Goal: Information Seeking & Learning: Learn about a topic

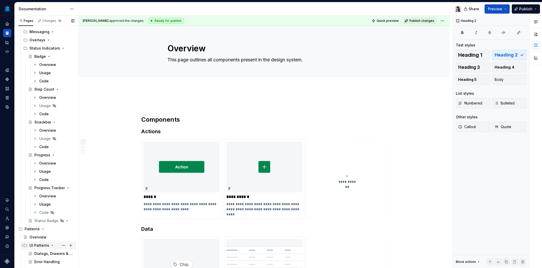
scroll to position [151, 0]
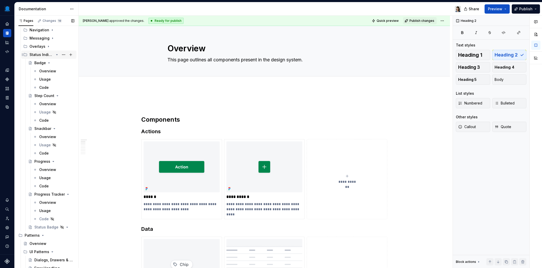
click at [56, 55] on icon "Page tree" at bounding box center [56, 54] width 1 height 1
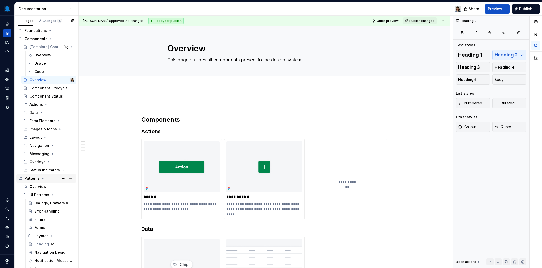
scroll to position [37, 0]
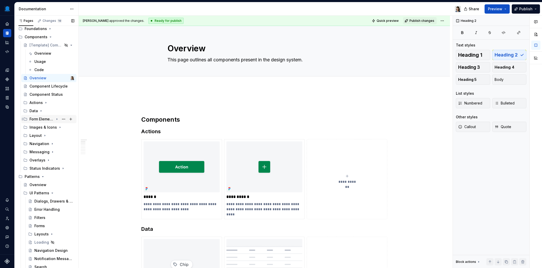
click at [48, 119] on div "Form Elements" at bounding box center [42, 118] width 24 height 5
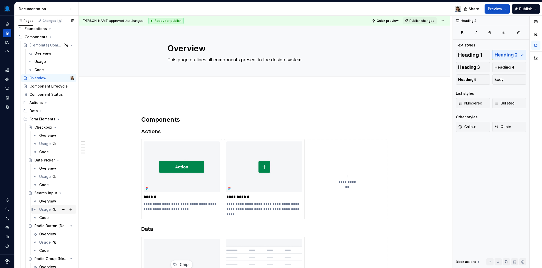
scroll to position [115, 0]
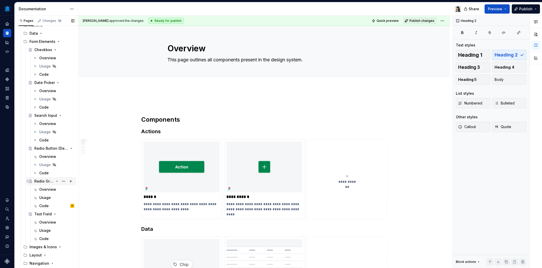
click at [50, 182] on div "Radio Group (New)" at bounding box center [43, 181] width 19 height 5
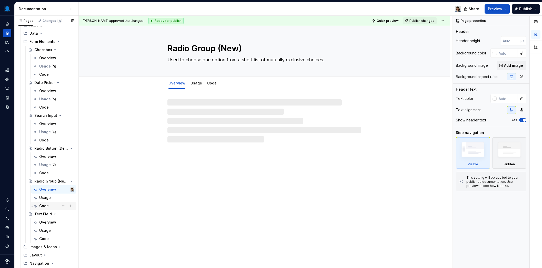
click at [46, 205] on div "Code" at bounding box center [43, 205] width 9 height 5
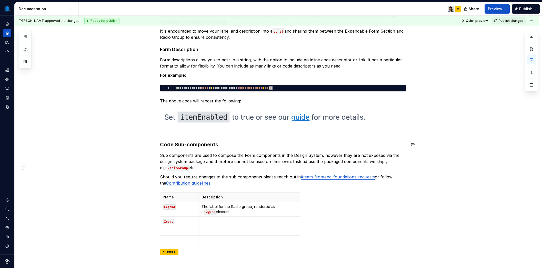
scroll to position [616, 0]
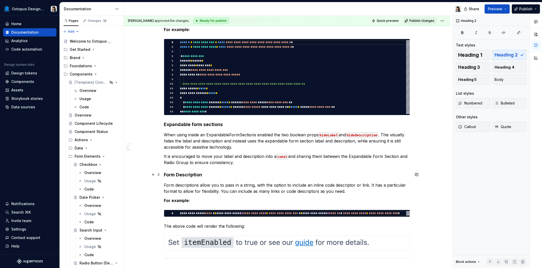
click at [192, 175] on h4 "Form Description" at bounding box center [287, 175] width 246 height 6
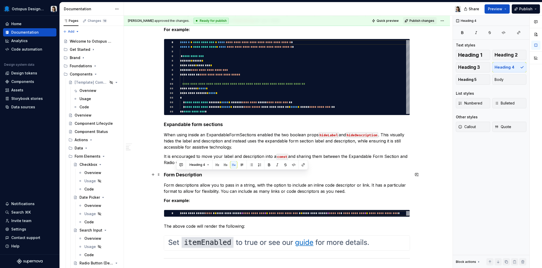
click at [211, 176] on h4 "Form Description" at bounding box center [287, 175] width 246 height 6
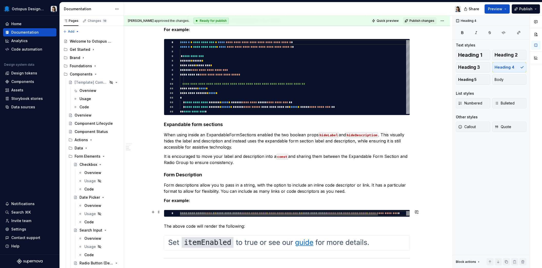
click at [193, 212] on div at bounding box center [279, 213] width 198 height 3
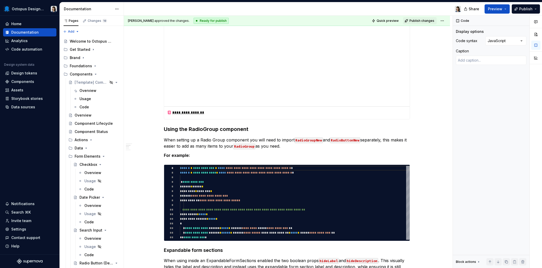
scroll to position [515, 0]
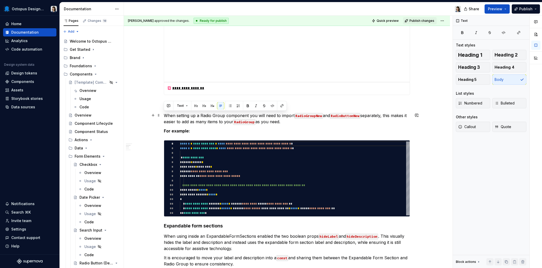
drag, startPoint x: 297, startPoint y: 123, endPoint x: 165, endPoint y: 118, distance: 132.0
click at [165, 118] on p "When setting up a Radio Group component you will need to import RadioGroupNew a…" at bounding box center [287, 118] width 246 height 12
copy p "When setting up a Radio Group component you will need to import RadioGroupNew a…"
type textarea "*"
drag, startPoint x: 324, startPoint y: 119, endPoint x: 335, endPoint y: 121, distance: 11.4
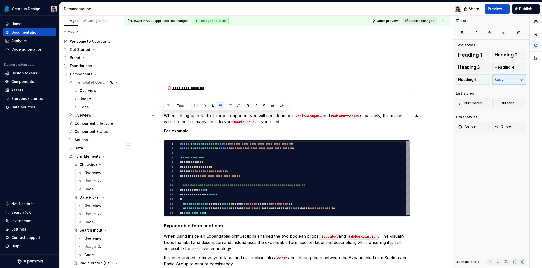
click at [324, 120] on p "When setting up a Radio Group component you will need to import RadioGroupNew a…" at bounding box center [287, 118] width 246 height 12
click at [387, 116] on p "When setting up a Radio Group component you will need to import RadioGroupNew a…" at bounding box center [287, 118] width 246 height 12
click at [317, 122] on p "When setting up a Radio Group component you will need to import RadioGroupNew a…" at bounding box center [287, 118] width 246 height 12
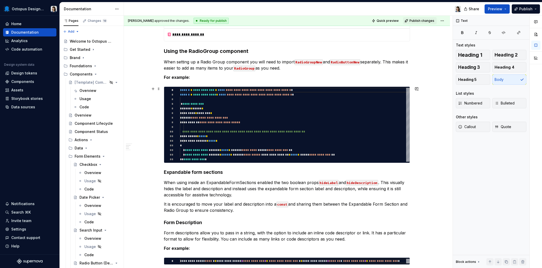
scroll to position [612, 0]
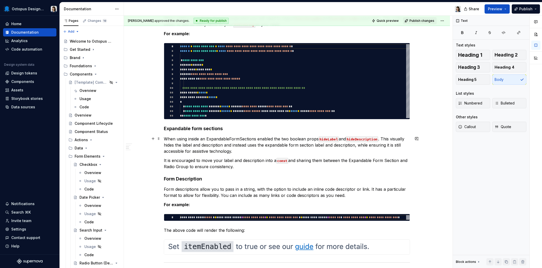
click at [204, 138] on p "When using inside an ExpandableFormSections enabled the two boolean props hideL…" at bounding box center [287, 145] width 246 height 18
drag, startPoint x: 240, startPoint y: 165, endPoint x: 163, endPoint y: 138, distance: 81.6
copy div "When using inside an ExpandableFormSections enabled the two boolean props hideL…"
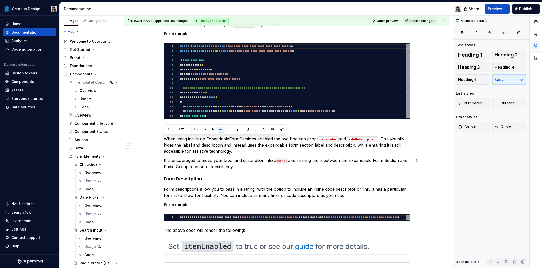
click at [246, 159] on p "It is encouraged to move your label and description into a const and sharing th…" at bounding box center [287, 163] width 246 height 12
click at [272, 138] on p "When using inside an ExpandableFormSections enabled the two boolean props hideL…" at bounding box center [287, 145] width 246 height 18
click at [315, 139] on p "When using inside an ExpandableFormSections enable the two boolean props hideLa…" at bounding box center [287, 145] width 246 height 18
click at [233, 151] on p "When using inside an ExpandableFormSections enable the two boolean props: hideL…" at bounding box center [287, 145] width 246 height 18
drag, startPoint x: 256, startPoint y: 138, endPoint x: 207, endPoint y: 140, distance: 48.5
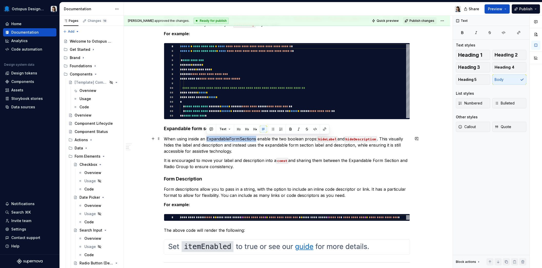
click at [207, 140] on p "When using inside an ExpandableFormSections enable the two boolean props: hideL…" at bounding box center [287, 145] width 246 height 18
copy p "ExpandableFormSections"
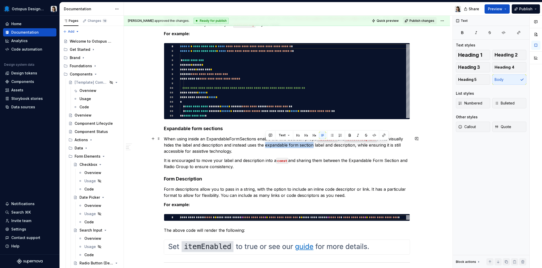
drag, startPoint x: 313, startPoint y: 145, endPoint x: 266, endPoint y: 145, distance: 47.0
click at [266, 145] on p "When using inside an ExpandableFormSections enable the two boolean props: hideL…" at bounding box center [287, 145] width 246 height 18
click at [207, 139] on p "When using inside an ExpandableFormSections enable the two boolean props: hideL…" at bounding box center [287, 145] width 246 height 18
click at [257, 138] on p "When using inside an `ExpandableFormSections enable the two boolean props: hide…" at bounding box center [287, 145] width 246 height 18
drag, startPoint x: 266, startPoint y: 145, endPoint x: 279, endPoint y: 146, distance: 12.6
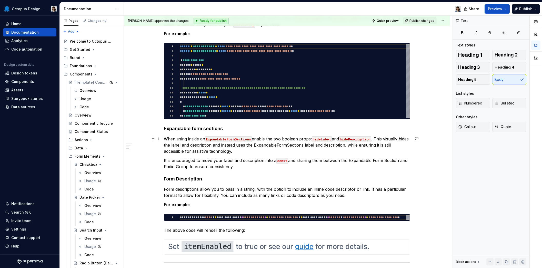
click at [266, 145] on p "When using inside an ExpandableFormSections enable the two boolean props: hideL…" at bounding box center [287, 145] width 246 height 18
click at [316, 145] on p "When using inside an ExpandableFormSections enable the two boolean props: hideL…" at bounding box center [287, 145] width 246 height 18
click at [254, 152] on p "When using inside an ExpandableFormSections enable the two boolean props: hideL…" at bounding box center [287, 145] width 246 height 18
click at [186, 140] on p "When using inside an ExpandableFormSections enable the two boolean props: hideL…" at bounding box center [287, 145] width 246 height 18
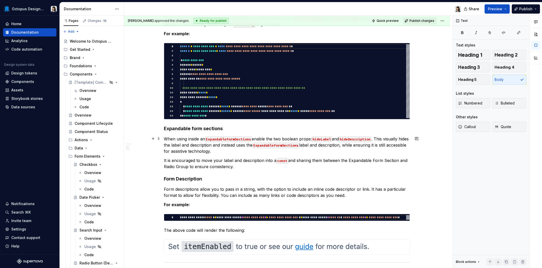
click at [245, 152] on p "When using inside an ExpandableFormSections enable the two boolean props: hideL…" at bounding box center [287, 145] width 246 height 18
click at [281, 164] on p "It is encouraged to move your label and description into a const and sharing th…" at bounding box center [287, 163] width 246 height 12
drag, startPoint x: 239, startPoint y: 163, endPoint x: 154, endPoint y: 162, distance: 84.4
click at [242, 161] on p "Moving your label and description into a const and sharing them between the Exp…" at bounding box center [287, 163] width 246 height 12
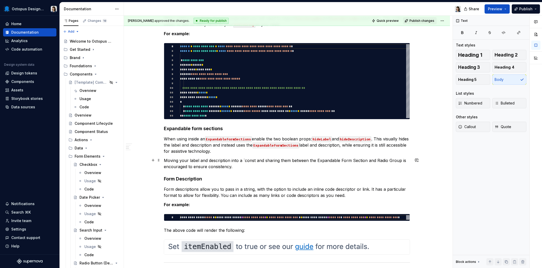
click at [255, 160] on p "Moving your label and description into a `const and sharing them between the Ex…" at bounding box center [287, 163] width 246 height 12
click at [308, 196] on p "Form descriptions allow you to pass in a string, with the option to include an …" at bounding box center [287, 192] width 246 height 12
click at [314, 192] on p "Form descriptions allow you to pass in a string, with the option to include an …" at bounding box center [287, 192] width 246 height 12
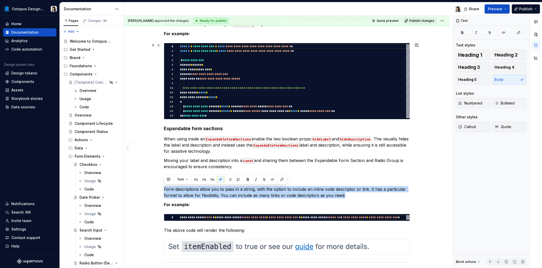
copy p "Form descriptions allow you to pass in a string, with the option to include an …"
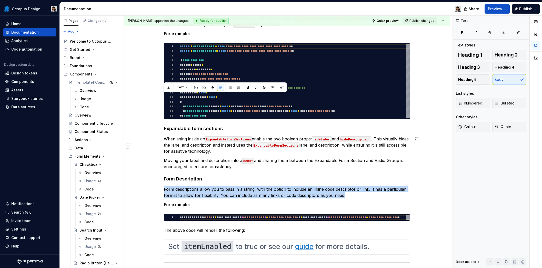
scroll to position [721, 0]
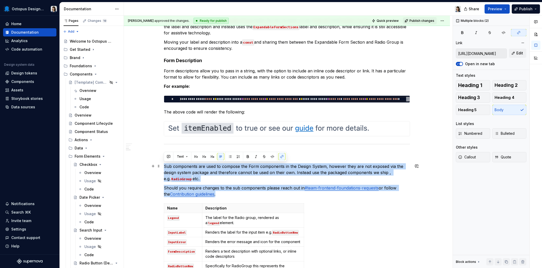
drag, startPoint x: 220, startPoint y: 193, endPoint x: 165, endPoint y: 167, distance: 61.1
copy div "Sub components are used to compose the Form components in the Design System, ho…"
click at [248, 196] on p "Should you require changes to the sub components please reach out in #team-fron…" at bounding box center [287, 191] width 246 height 12
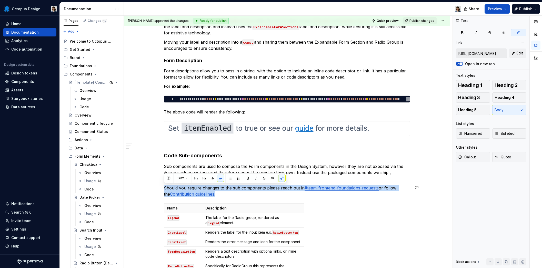
drag, startPoint x: 229, startPoint y: 191, endPoint x: 157, endPoint y: 188, distance: 72.2
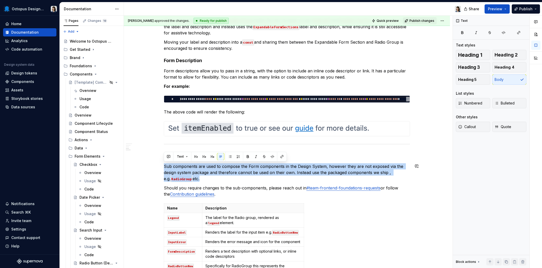
drag, startPoint x: 193, startPoint y: 180, endPoint x: 164, endPoint y: 167, distance: 31.5
click at [164, 167] on p "Sub components are used to compose the Form components in the Design System, ho…" at bounding box center [287, 172] width 246 height 18
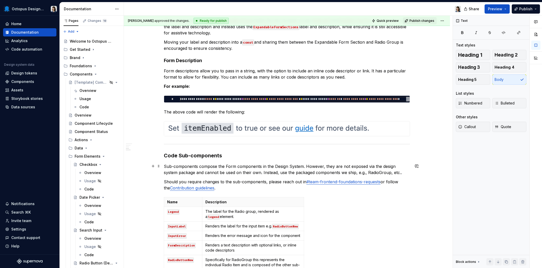
click at [352, 172] on p "Sub-components compose the Form components in the Design System. However, they …" at bounding box center [287, 169] width 246 height 12
click at [376, 172] on p "Sub-components compose the Form components in the Design System. However, they …" at bounding box center [287, 169] width 246 height 12
click at [395, 174] on p "Sub-components compose the Form components in the Design System. However, they …" at bounding box center [287, 169] width 246 height 12
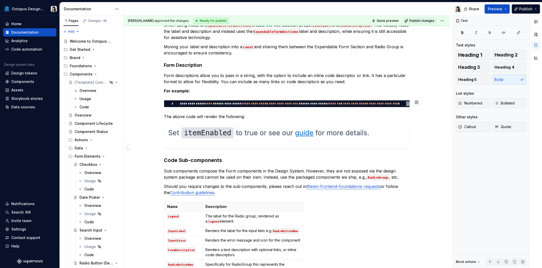
scroll to position [695, 0]
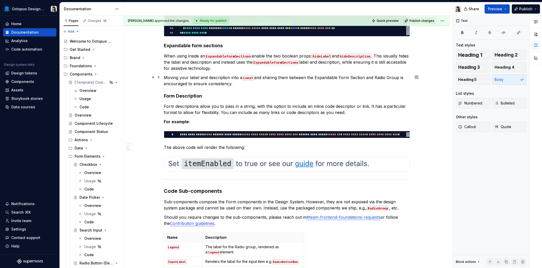
click at [376, 78] on p "Moving your label and description into a const and sharing them between the Exp…" at bounding box center [287, 80] width 246 height 12
click at [389, 77] on p "Moving your label and description into a const and sharing them between the Exp…" at bounding box center [287, 80] width 246 height 12
click at [399, 77] on p "Moving your label and description into a const and sharing them between the Exp…" at bounding box center [287, 80] width 246 height 12
click at [316, 77] on p "Moving your label and description into a const and sharing them between the Exp…" at bounding box center [287, 80] width 246 height 12
click at [340, 76] on p "Moving your label and description into a const and sharing them between the `Ex…" at bounding box center [287, 80] width 246 height 12
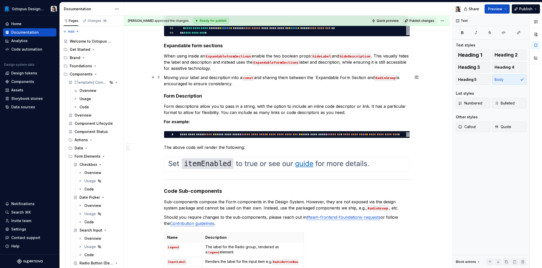
click at [342, 77] on p "Moving your label and description into a const and sharing them between the `Ex…" at bounding box center [287, 80] width 246 height 12
click at [352, 77] on p "Moving your label and description into a const and sharing them between the `Ex…" at bounding box center [287, 80] width 246 height 12
click at [364, 78] on p "Moving your label and description into a const and sharing them between the `Ex…" at bounding box center [287, 80] width 246 height 12
click at [299, 62] on code "ExpandableFormSections" at bounding box center [276, 63] width 47 height 6
click at [252, 56] on code "ExpandableFormSections" at bounding box center [228, 56] width 47 height 6
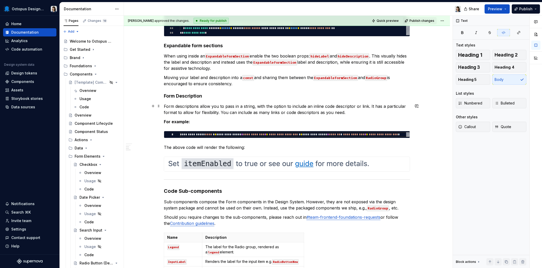
scroll to position [803, 0]
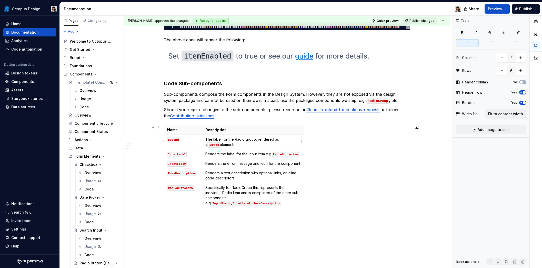
click at [240, 144] on p "The label for the Radio group, rendered as a legend element." at bounding box center [253, 142] width 95 height 10
click at [265, 155] on p "Renders the label for the input item e.g. RadioButtonNew" at bounding box center [253, 153] width 95 height 5
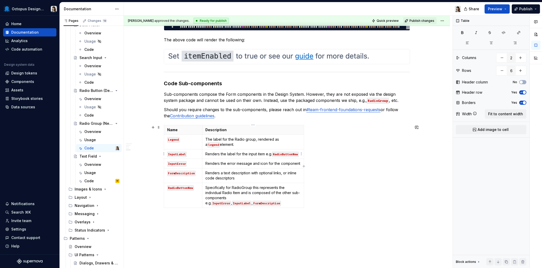
click at [255, 153] on p "Renders the label for the input item e.g. RadioButtonNew" at bounding box center [253, 153] width 95 height 5
click at [230, 145] on p "The label for the Radio group, rendered as a legend element." at bounding box center [253, 142] width 95 height 10
click at [368, 153] on div "Name Description Legend The label for the Radio group, rendered as a legend ele…" at bounding box center [287, 167] width 246 height 85
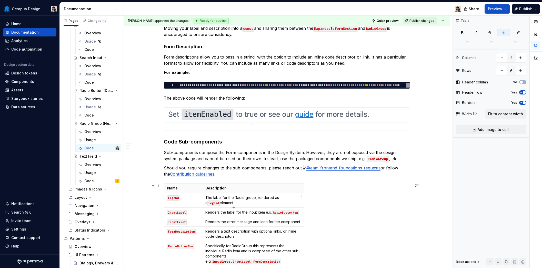
scroll to position [792, 0]
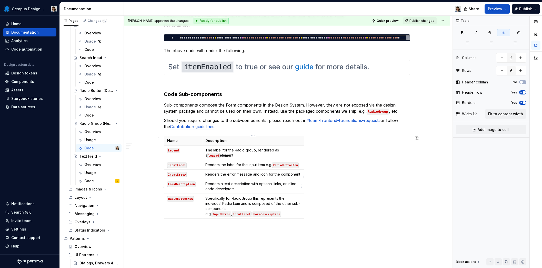
click at [249, 186] on p "Renders a text description with optional links, or inline code descriptors" at bounding box center [253, 186] width 95 height 10
click at [508, 112] on span "Fit to content width" at bounding box center [506, 113] width 35 height 5
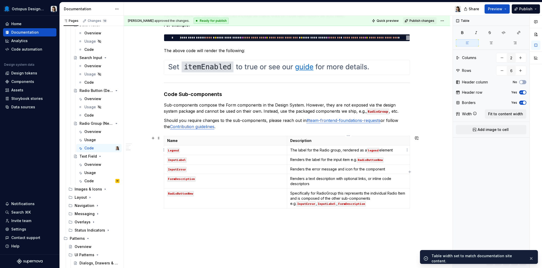
click at [398, 150] on p "The label for the Radio group, rendered as a legend element" at bounding box center [348, 150] width 117 height 5
click at [390, 161] on p "Renders the label for the input item e.g. RadioButtonNew" at bounding box center [348, 159] width 117 height 5
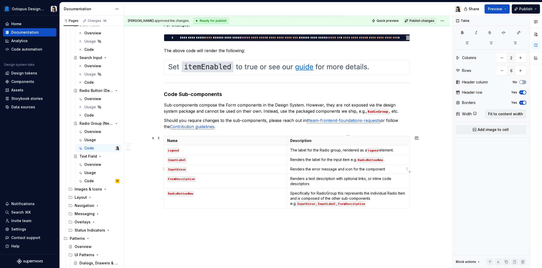
click at [389, 169] on p "Renders the error message and icon for the component" at bounding box center [348, 169] width 117 height 5
click at [345, 184] on p "Renders a text description with optional links, or inline code descriptors" at bounding box center [348, 181] width 117 height 10
click at [352, 202] on p "Specifically for RadioGroup this represents the individual Radio Item and is co…" at bounding box center [348, 198] width 117 height 15
click at [318, 192] on p "Specifically for RadioGroup this represents the individual Radio Item and is co…" at bounding box center [348, 198] width 117 height 15
click at [338, 193] on p "Specifically for `RadioGroup this represents the individual Radio Item and is c…" at bounding box center [348, 198] width 117 height 15
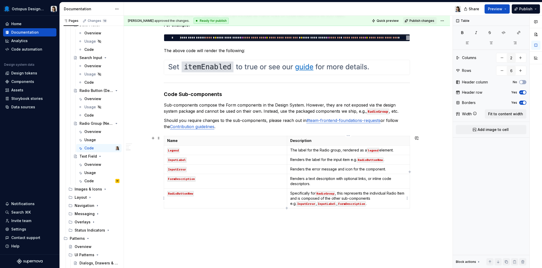
drag, startPoint x: 388, startPoint y: 192, endPoint x: 405, endPoint y: 194, distance: 17.1
click at [388, 192] on p "Specifically for RadioGroup , this represents the individual Radio Item and is …" at bounding box center [348, 198] width 117 height 15
click at [297, 198] on p "Specifically for RadioGroup , this represents the individual `Radio Item and is…" at bounding box center [348, 198] width 117 height 15
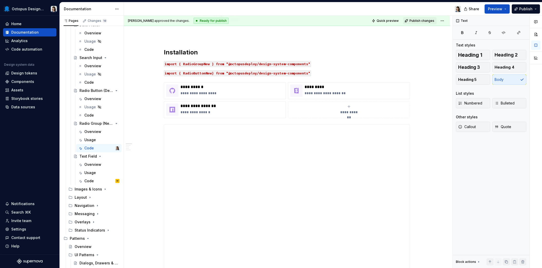
scroll to position [0, 0]
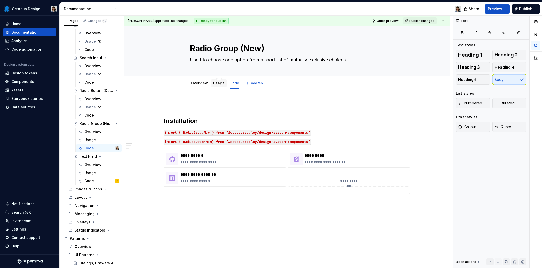
click at [220, 83] on link "Usage" at bounding box center [219, 83] width 12 height 4
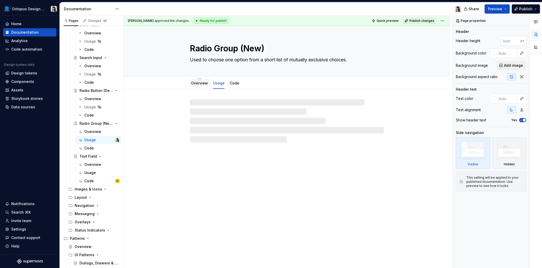
click at [203, 84] on link "Overview" at bounding box center [199, 83] width 17 height 4
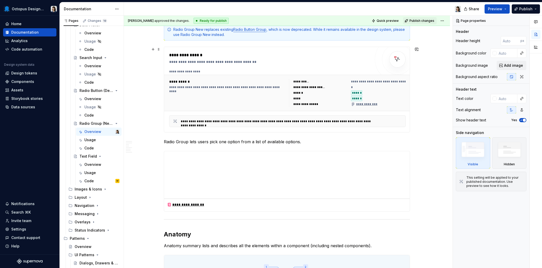
scroll to position [33, 0]
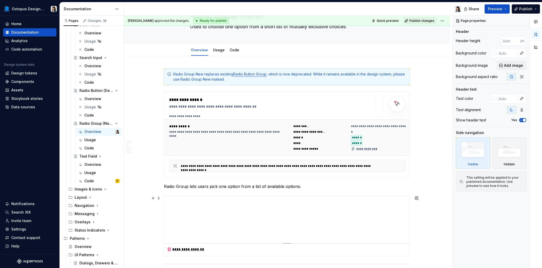
click at [272, 214] on div at bounding box center [287, 219] width 246 height 47
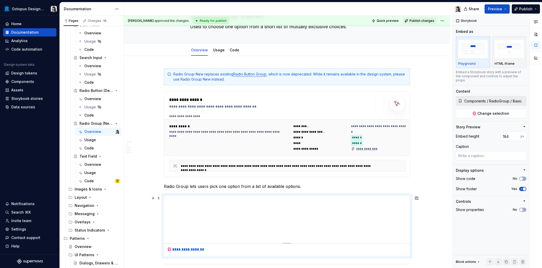
click at [192, 249] on div "**********" at bounding box center [185, 249] width 37 height 5
click at [505, 111] on span "Change selection" at bounding box center [494, 113] width 32 height 5
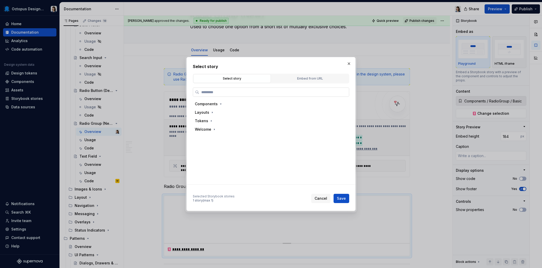
type textarea "*"
type input "**"
type textarea "*"
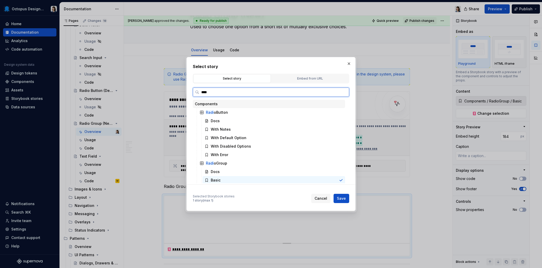
type input "*****"
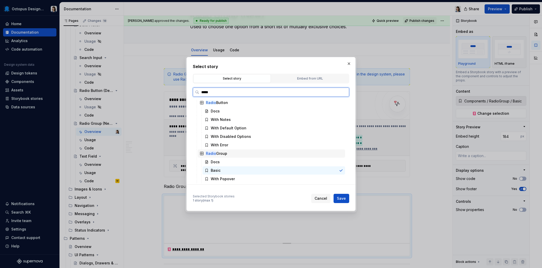
click at [236, 150] on div "Radio Group" at bounding box center [272, 153] width 148 height 8
click at [226, 166] on div "Basic" at bounding box center [274, 170] width 143 height 8
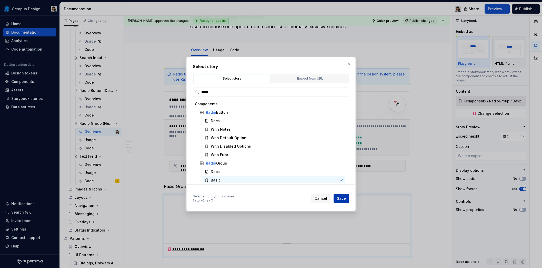
click at [343, 198] on span "Save" at bounding box center [341, 198] width 9 height 5
type textarea "*"
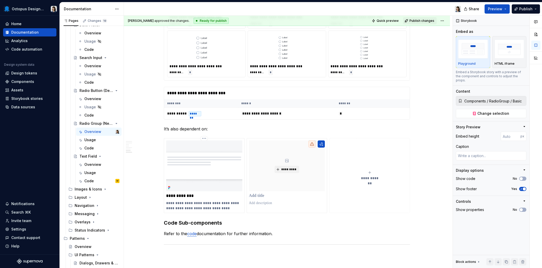
scroll to position [1318, 0]
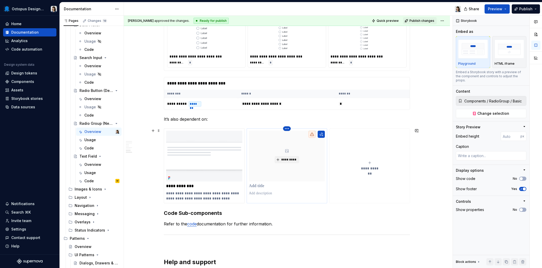
click at [287, 129] on html "Octopus Design System Home Documentation Analytics Code automation Design syste…" at bounding box center [271, 134] width 542 height 268
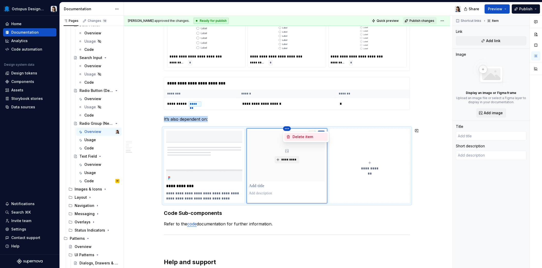
click at [294, 138] on div "Delete item" at bounding box center [309, 136] width 33 height 5
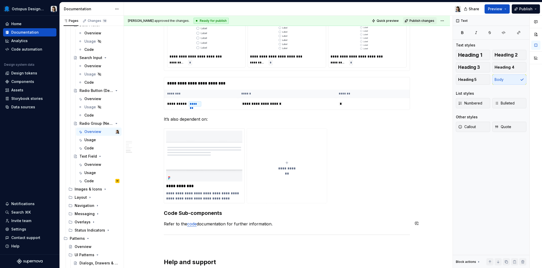
scroll to position [1440, 0]
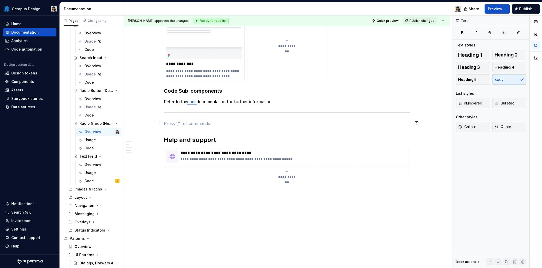
click at [185, 125] on p at bounding box center [287, 123] width 246 height 6
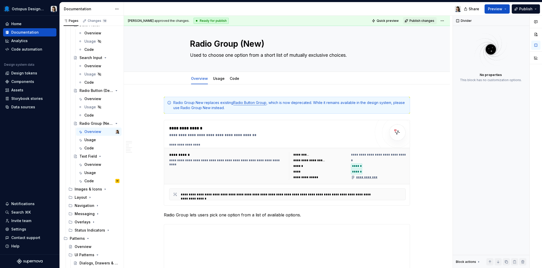
scroll to position [0, 0]
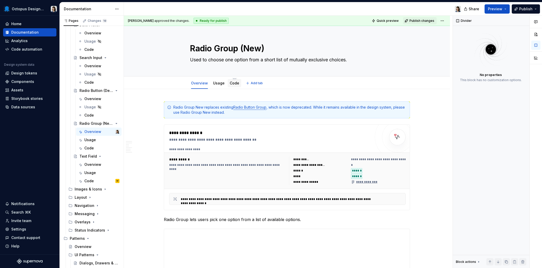
click at [233, 85] on link "Code" at bounding box center [234, 83] width 9 height 4
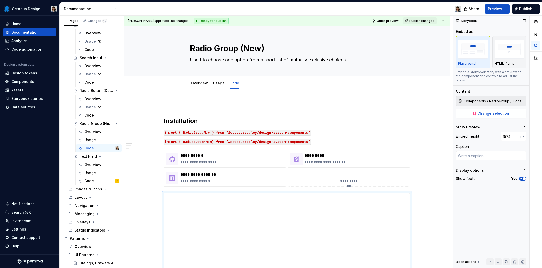
click at [487, 112] on button "Change selection" at bounding box center [491, 113] width 71 height 9
type textarea "*"
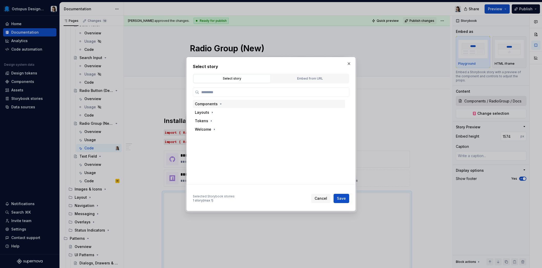
scroll to position [172, 0]
click at [219, 106] on icon "button" at bounding box center [221, 104] width 4 height 4
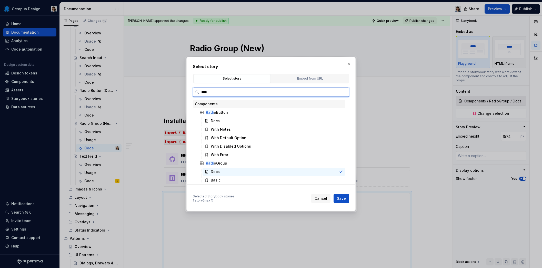
type input "*****"
click at [235, 162] on div "Radio Group" at bounding box center [272, 163] width 148 height 8
click at [344, 197] on span "Save" at bounding box center [341, 198] width 9 height 5
type textarea "*"
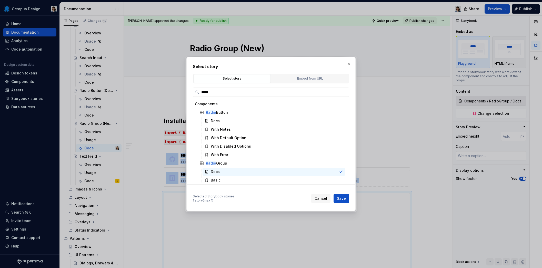
scroll to position [40, 0]
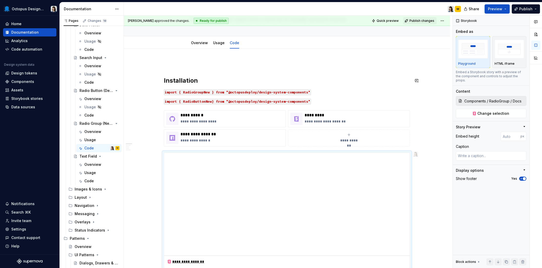
click at [315, 64] on p at bounding box center [287, 64] width 246 height 6
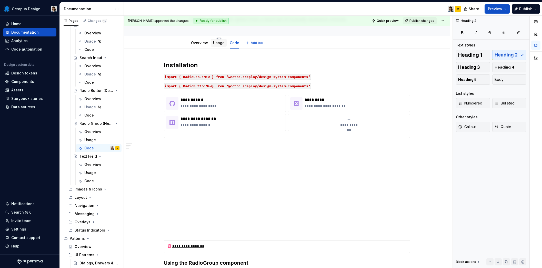
click at [223, 43] on link "Usage" at bounding box center [219, 43] width 12 height 4
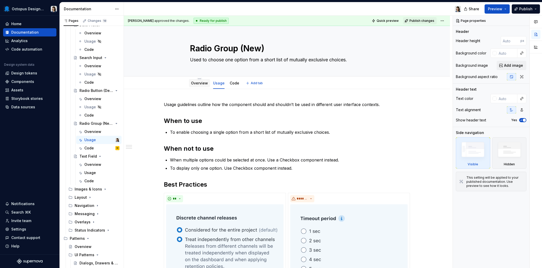
click at [202, 84] on link "Overview" at bounding box center [199, 83] width 17 height 4
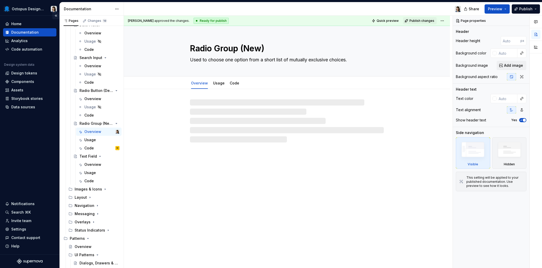
click at [55, 16] on button "Collapse sidebar" at bounding box center [55, 15] width 7 height 7
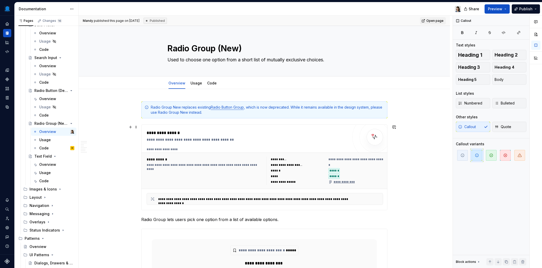
type textarea "*"
